Goal: Navigation & Orientation: Find specific page/section

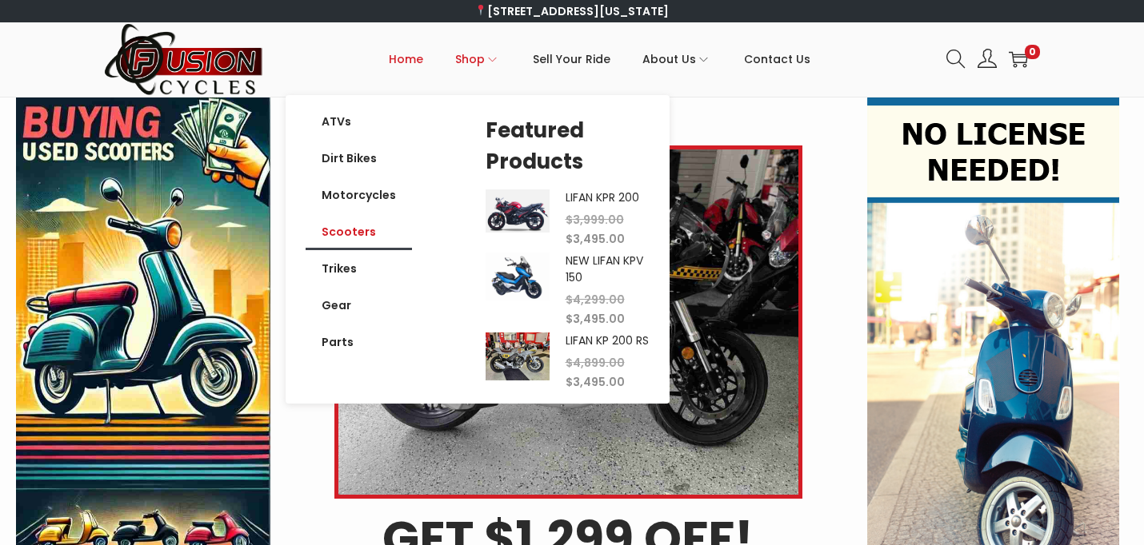
click at [368, 236] on link "Scooters" at bounding box center [358, 232] width 106 height 37
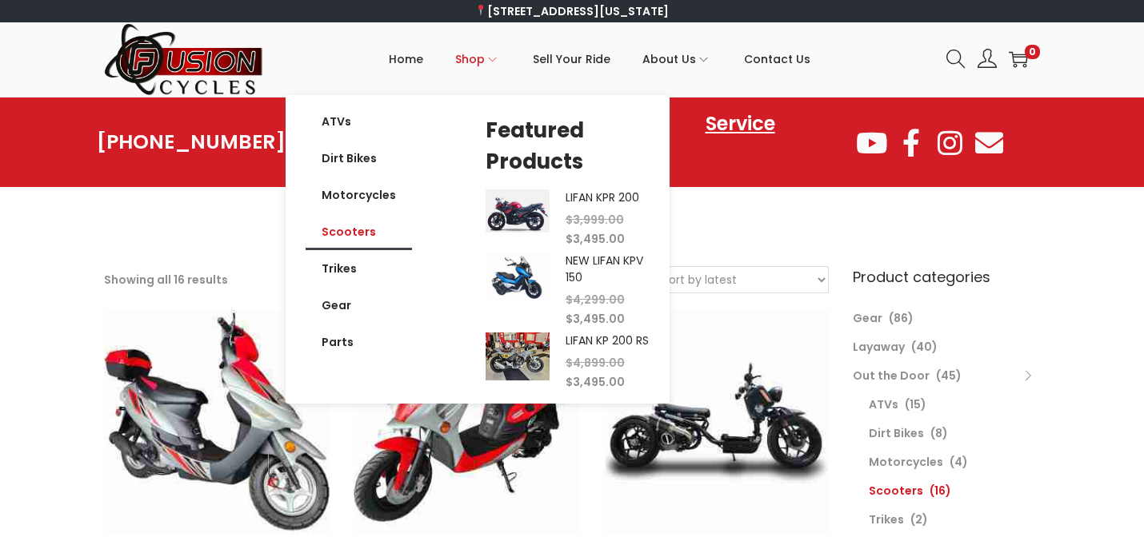
click at [477, 64] on span "Shop" at bounding box center [470, 59] width 30 height 40
click at [375, 162] on link "Dirt Bikes" at bounding box center [358, 158] width 106 height 37
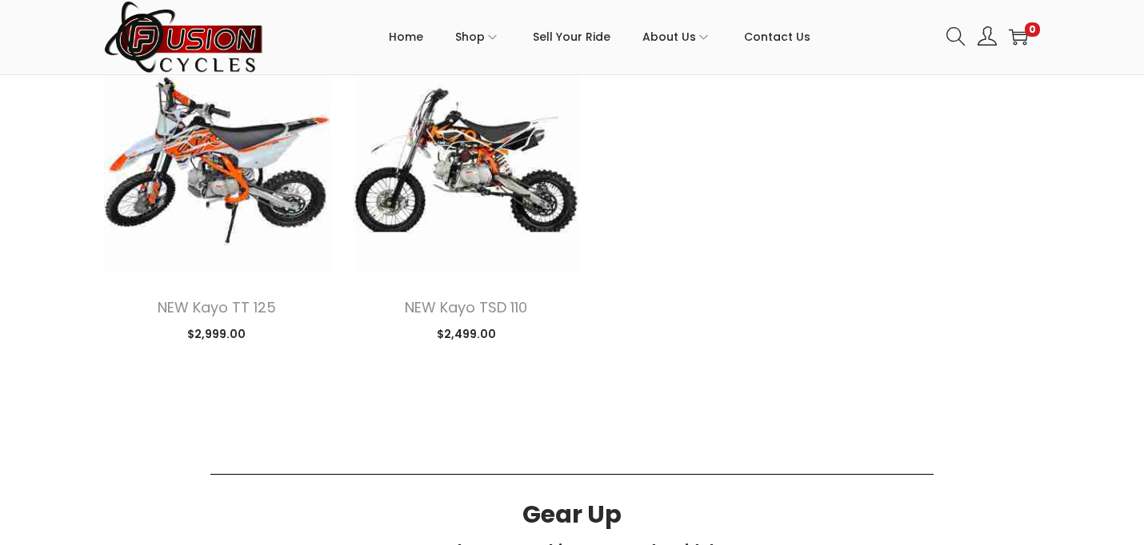
scroll to position [951, 0]
